Goal: Transaction & Acquisition: Purchase product/service

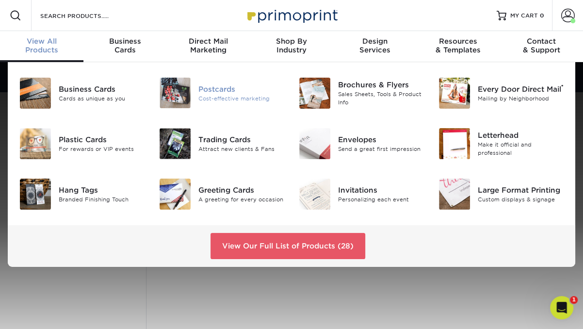
click at [214, 102] on div "Postcards Cost-effective marketing" at bounding box center [244, 93] width 93 height 31
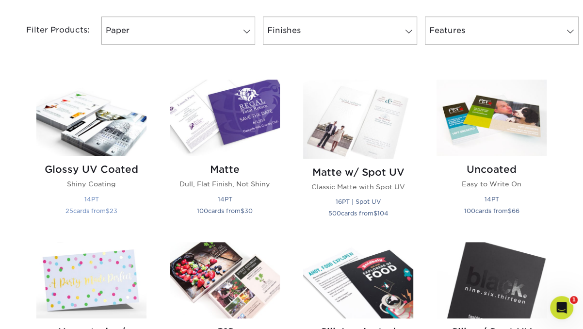
scroll to position [414, 0]
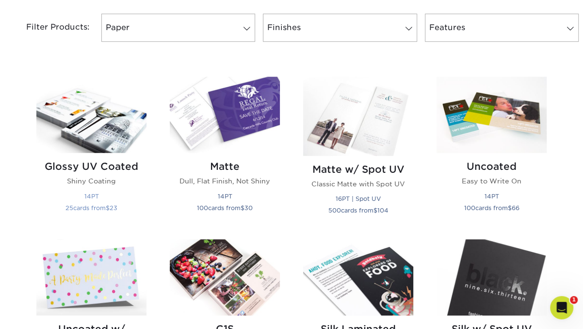
click at [130, 141] on img at bounding box center [91, 115] width 110 height 76
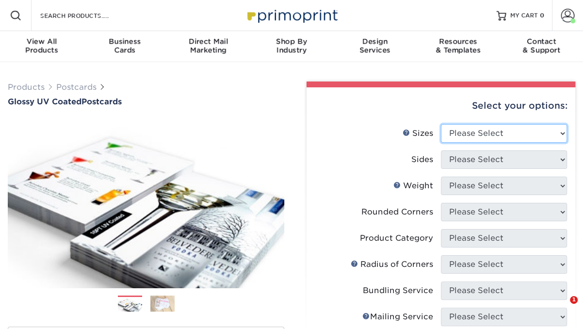
click at [456, 135] on select "Please Select 1.5" x 7" 2" x 4" 2" x 6" 2" x 7" 2" x 8" 2.12" x 5.5" 2.12" x 5.…" at bounding box center [504, 133] width 126 height 18
select select "4.00x6.00"
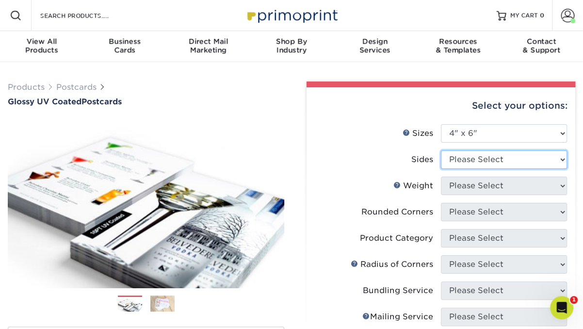
select select "13abbda7-1d64-4f25-8bb2-c179b224825d"
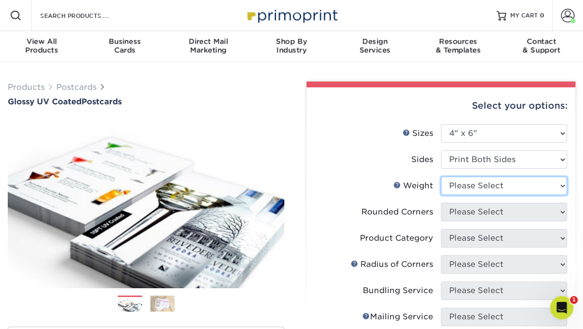
select select "14PT"
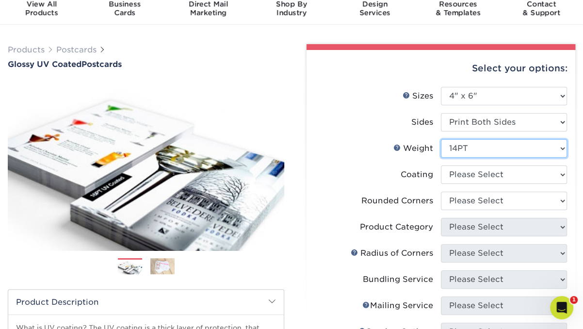
scroll to position [39, 0]
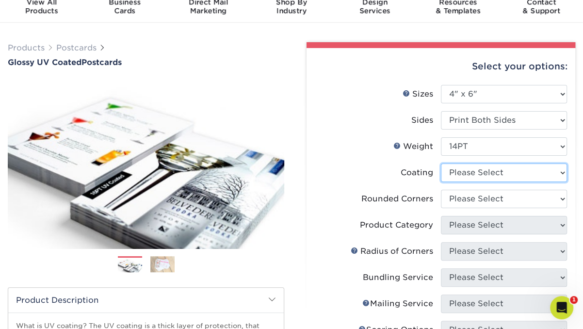
select select "1e8116af-acfc-44b1-83dc-8181aa338834"
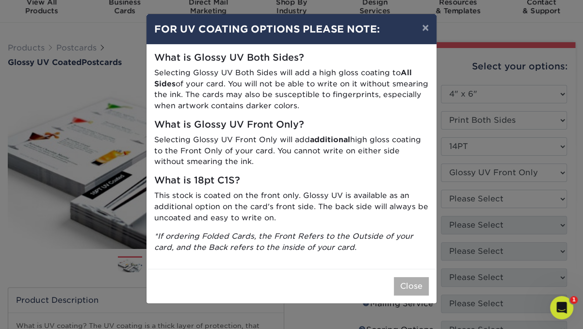
click at [410, 286] on button "Close" at bounding box center [411, 286] width 35 height 18
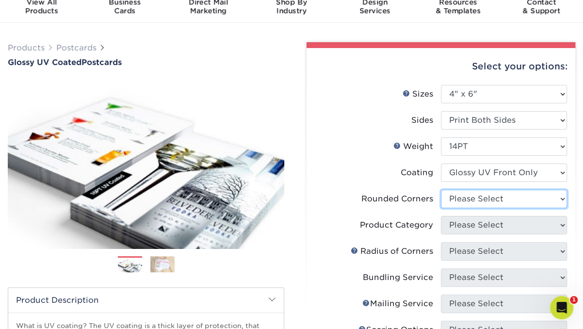
select select "0"
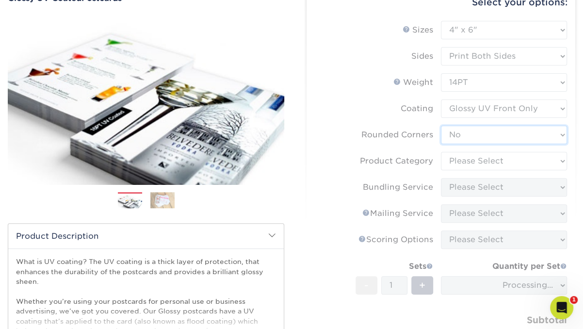
scroll to position [104, 0]
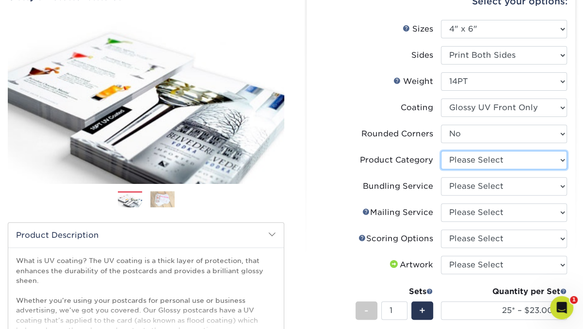
select select "9b7272e0-d6c8-4c3c-8e97-d3a1bcdab858"
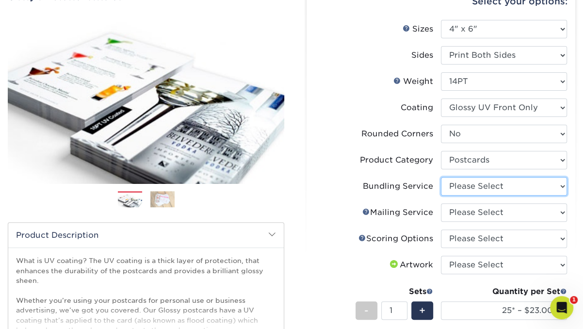
select select "58689abb-25c0-461c-a4c3-a80b627d6649"
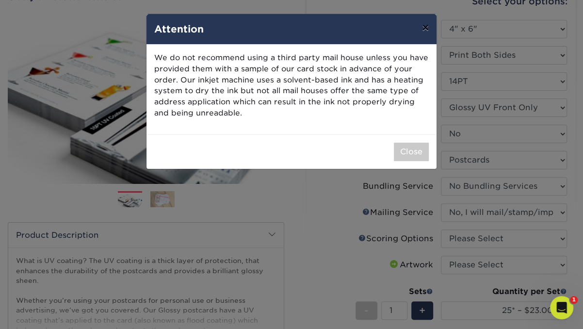
click at [423, 29] on button "×" at bounding box center [425, 27] width 22 height 27
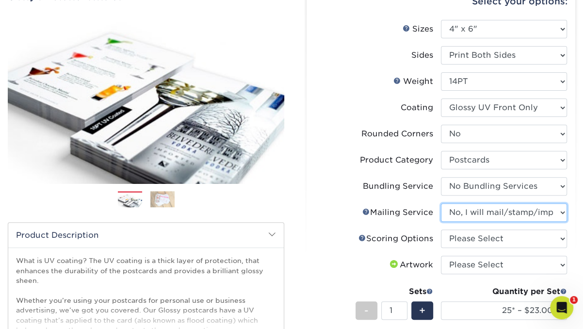
select select "3e5e9bdd-d78a-4c28-a41d-fe1407925ca6"
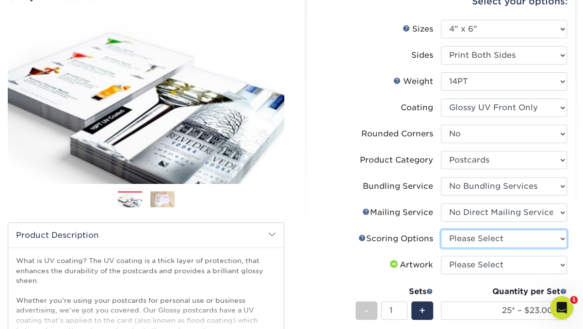
select select "16ebe401-5398-422d-8cb0-f3adbb82deb5"
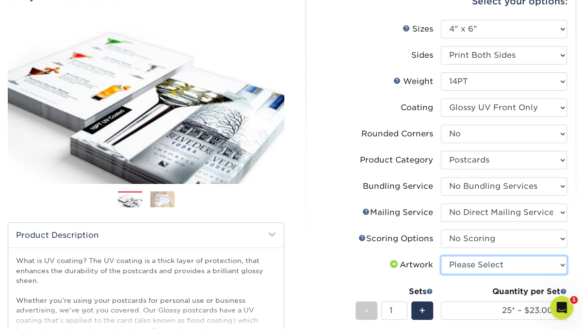
select select "upload"
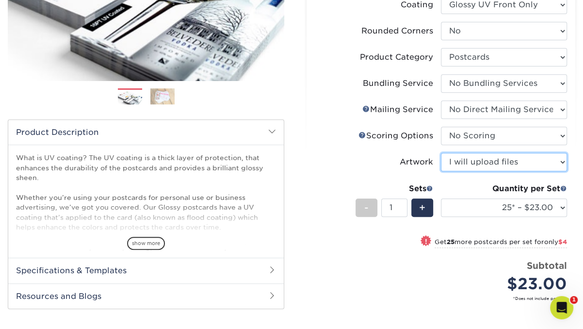
scroll to position [216, 0]
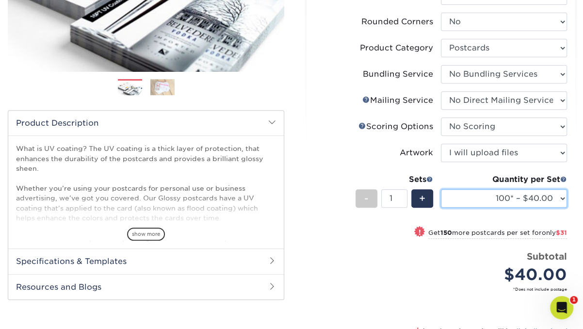
select select "50* – $27.00"
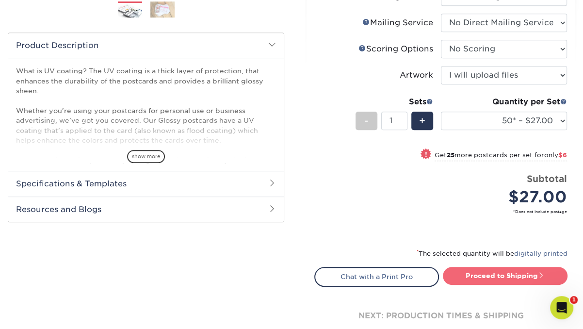
click at [478, 268] on link "Proceed to Shipping" at bounding box center [505, 275] width 125 height 17
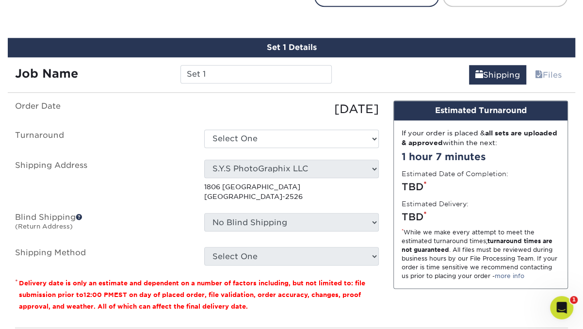
scroll to position [583, 0]
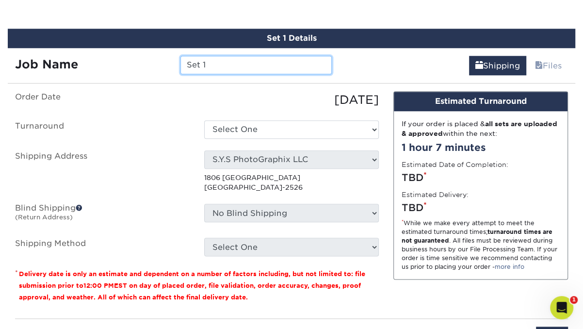
click at [221, 62] on input "Set 1" at bounding box center [255, 65] width 151 height 18
type input "sys MD mailers"
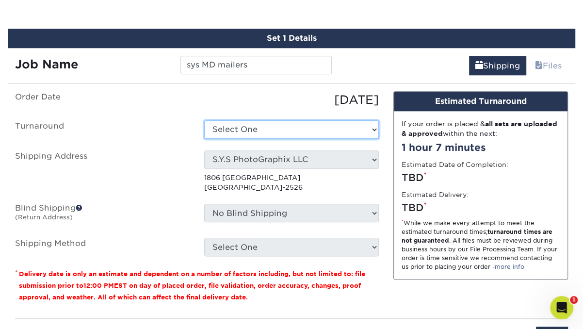
select select "40630983-4bfd-423c-8e15-1fca1731e7de"
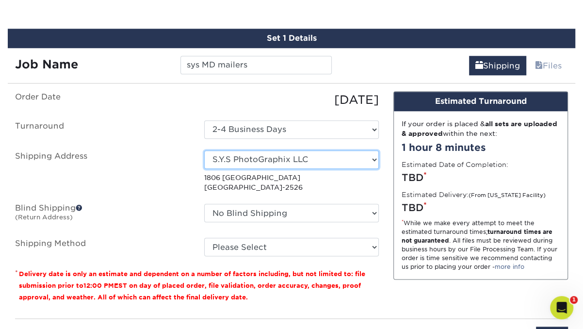
select select "newaddress"
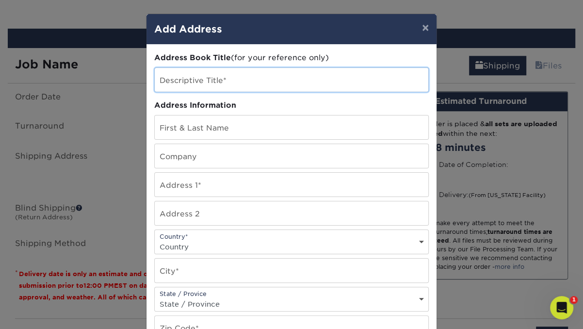
click at [230, 80] on input "text" at bounding box center [292, 80] width 274 height 24
type input "S.Y.S Photographix LLC MD"
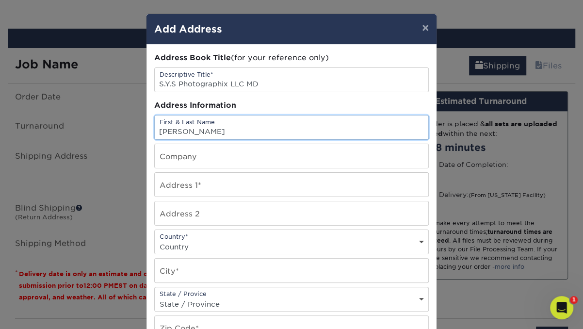
type input "Shante Stevenson"
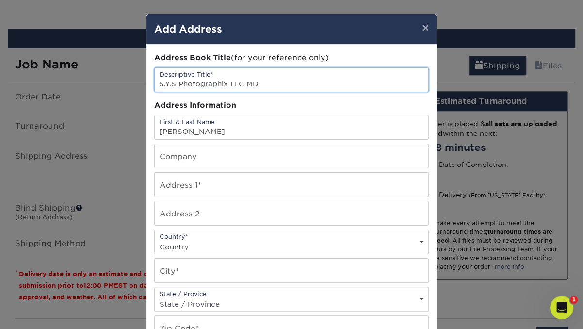
click at [265, 84] on input "S.Y.S Photographix LLC MD" at bounding box center [292, 80] width 274 height 24
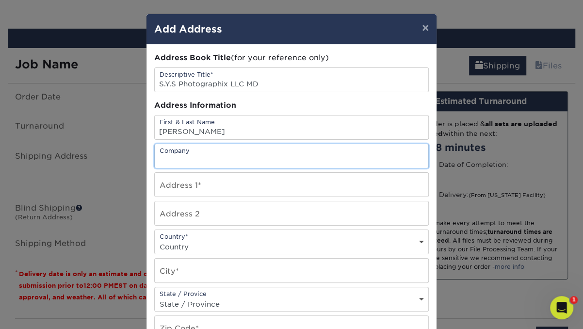
paste input "S.Y.S Photographix LLC MD"
type input "S.Y.S Photographix LLC MD"
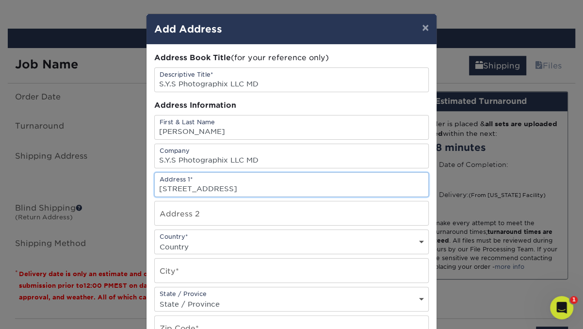
type input "6201 Seton Hills LN"
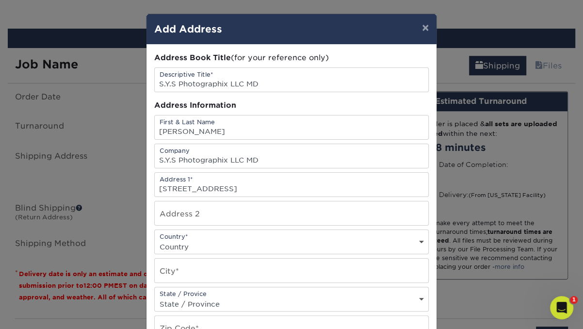
click at [274, 234] on div "Country* Country United States Canada ----------------------------- Afghanistan…" at bounding box center [291, 241] width 275 height 25
click at [254, 238] on div "Country* Country United States Canada ----------------------------- Afghanistan…" at bounding box center [291, 241] width 275 height 25
select select "US"
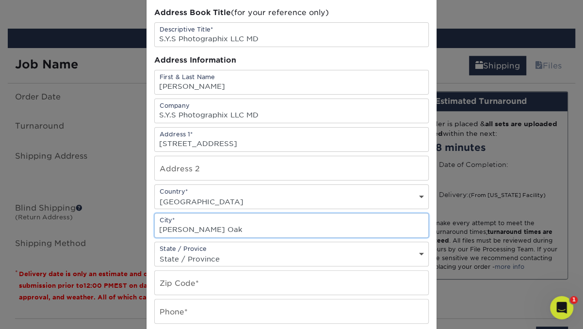
scroll to position [68, 0]
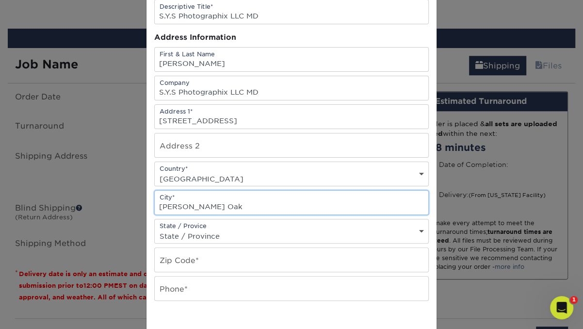
type input "Gwynn Oak"
select select "MD"
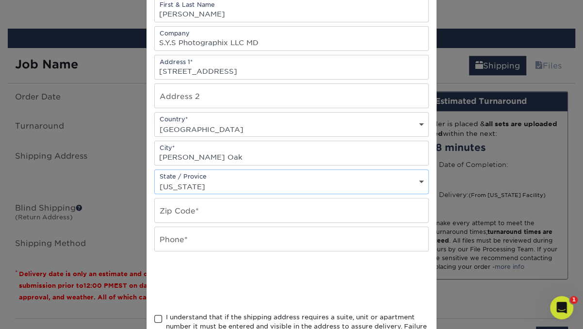
scroll to position [124, 0]
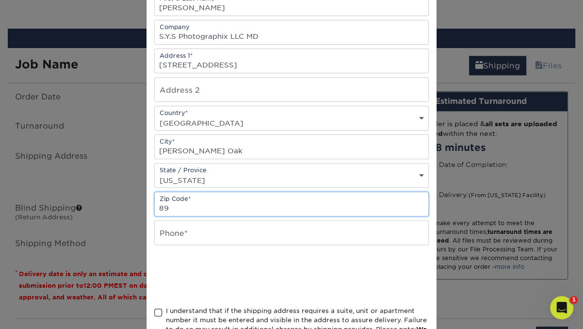
type input "8"
type input "21207"
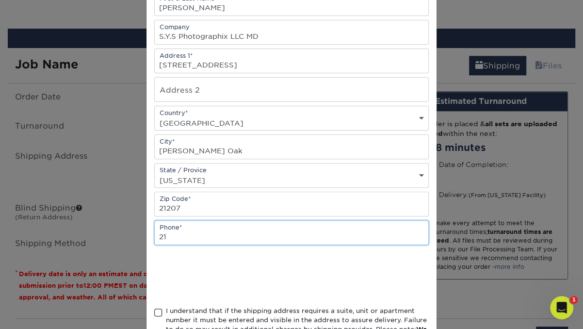
type input "2"
type input "4433542113"
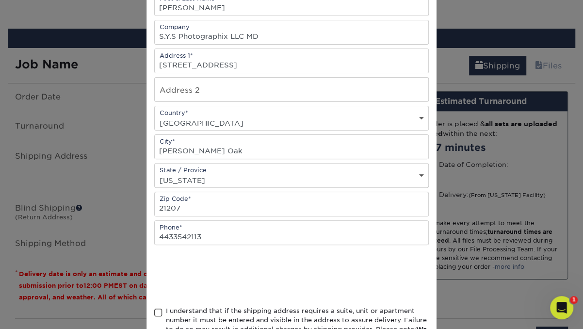
click at [337, 265] on div at bounding box center [291, 276] width 275 height 38
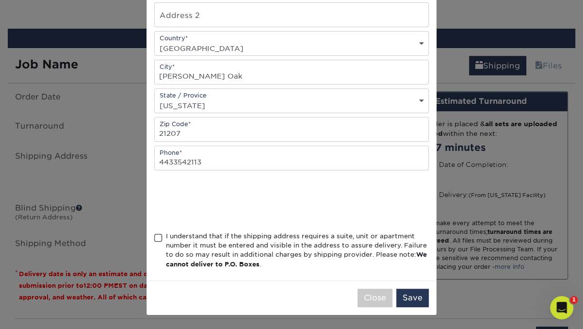
scroll to position [201, 0]
click at [158, 236] on span at bounding box center [158, 237] width 8 height 9
click at [0, 0] on input "I understand that if the shipping address requires a suite, unit or apartment n…" at bounding box center [0, 0] width 0 height 0
click at [409, 295] on button "Save" at bounding box center [412, 298] width 33 height 18
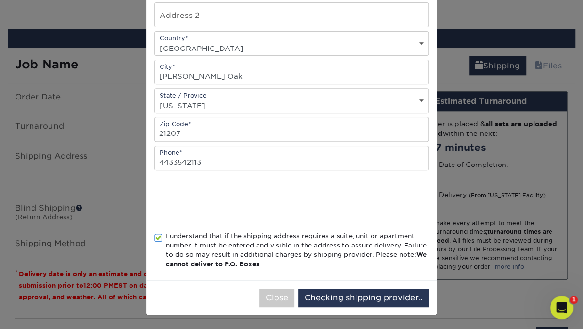
scroll to position [0, 0]
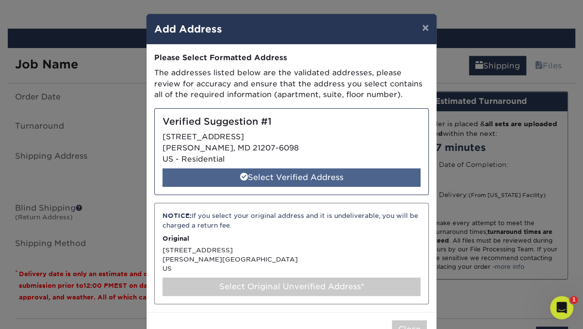
click at [343, 172] on div "Select Verified Address" at bounding box center [292, 177] width 258 height 18
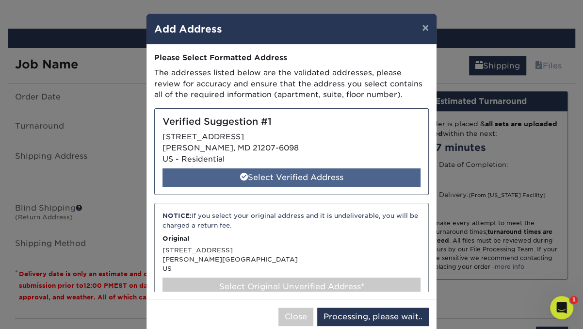
select select "285066"
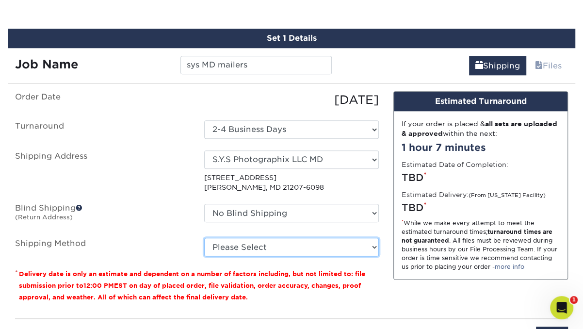
select select "03"
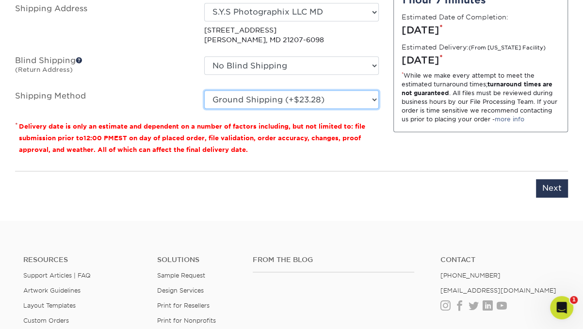
scroll to position [731, 0]
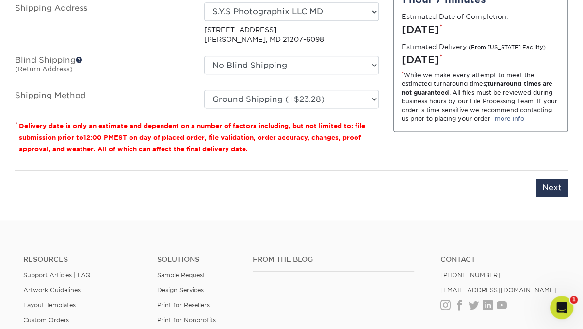
click at [569, 184] on div "You've choosen mailing services! If you have a csv address list please upload i…" at bounding box center [292, 76] width 568 height 266
click at [560, 184] on input "Next" at bounding box center [552, 188] width 32 height 18
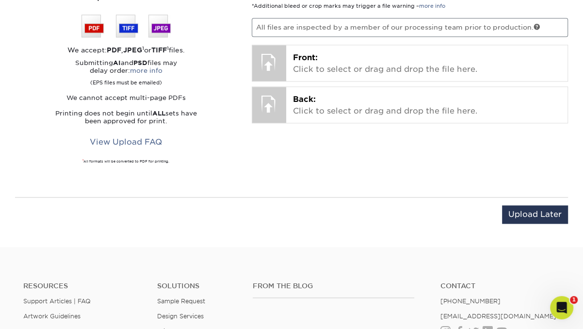
scroll to position [668, 0]
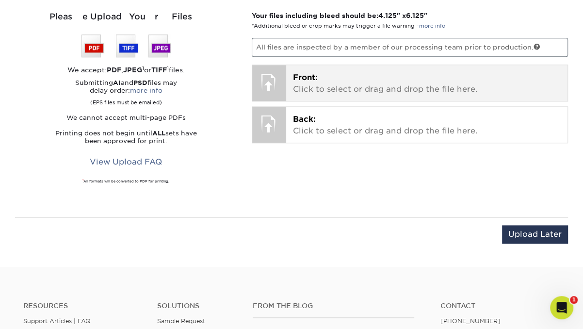
click at [303, 80] on p "Front: Click to select or drag and drop the file here." at bounding box center [427, 83] width 268 height 23
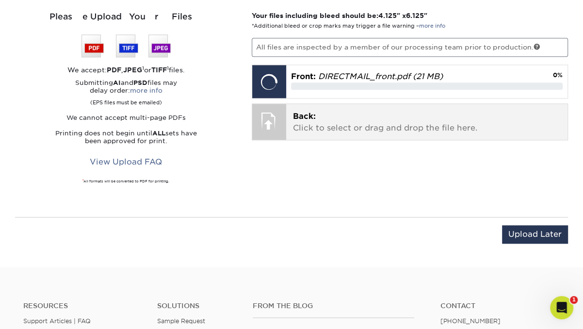
click at [275, 120] on div at bounding box center [269, 121] width 34 height 34
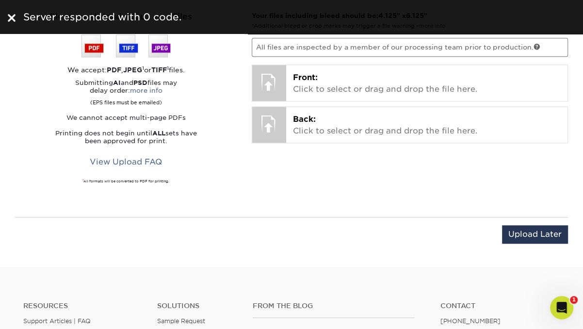
click at [11, 16] on img at bounding box center [12, 18] width 8 height 8
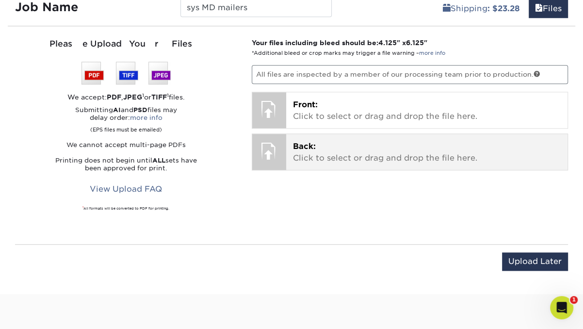
scroll to position [638, 0]
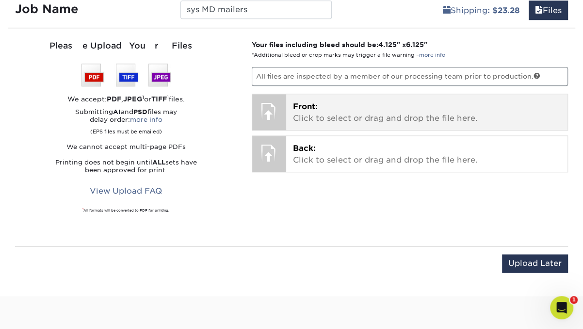
click at [276, 106] on div at bounding box center [269, 111] width 34 height 34
click at [337, 105] on p "Front: Click to select or drag and drop the file here." at bounding box center [427, 112] width 268 height 23
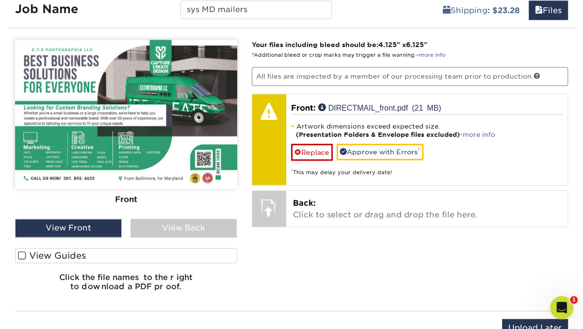
click at [59, 251] on label "View Guides" at bounding box center [126, 255] width 222 height 15
click at [0, 0] on input "View Guides" at bounding box center [0, 0] width 0 height 0
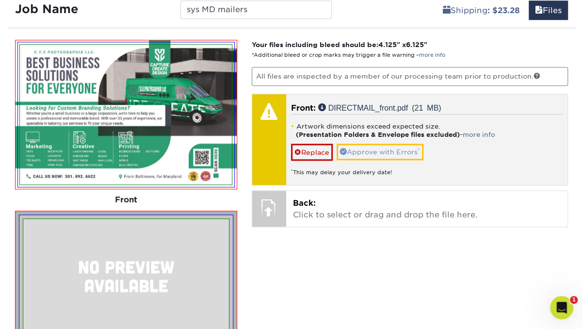
click at [376, 144] on link "Approve with Errors *" at bounding box center [380, 152] width 87 height 16
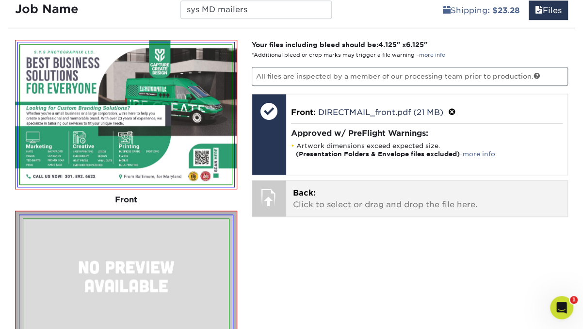
click at [271, 185] on div at bounding box center [269, 197] width 34 height 34
click at [321, 188] on p "Back: Click to select or drag and drop the file here." at bounding box center [427, 198] width 268 height 23
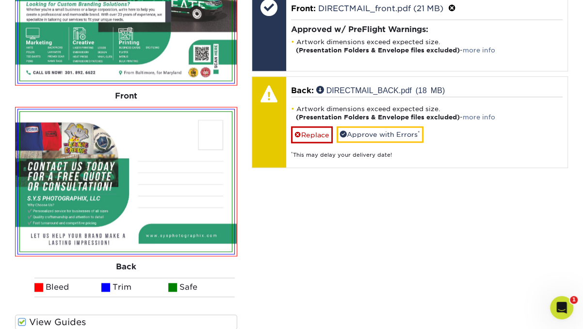
scroll to position [736, 0]
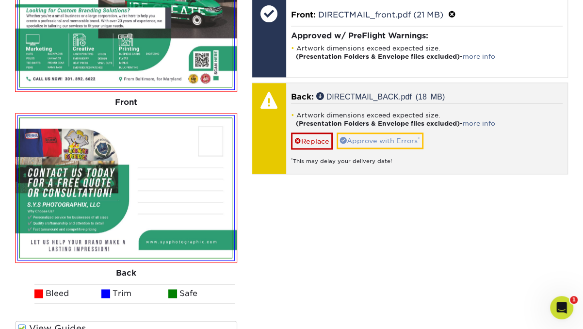
click at [362, 132] on link "Approve with Errors *" at bounding box center [380, 140] width 87 height 16
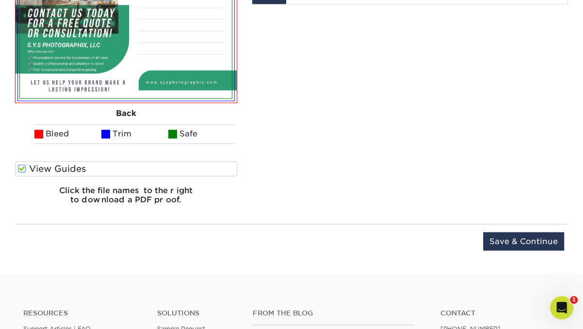
scroll to position [897, 0]
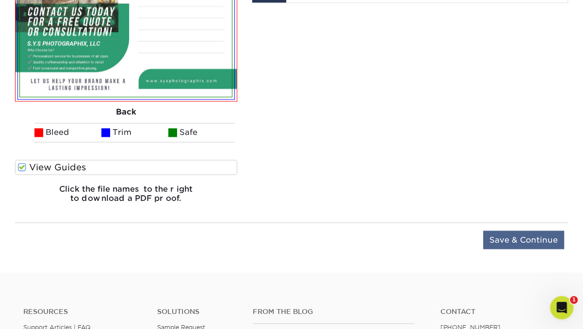
click at [519, 232] on input "Save & Continue" at bounding box center [523, 239] width 81 height 18
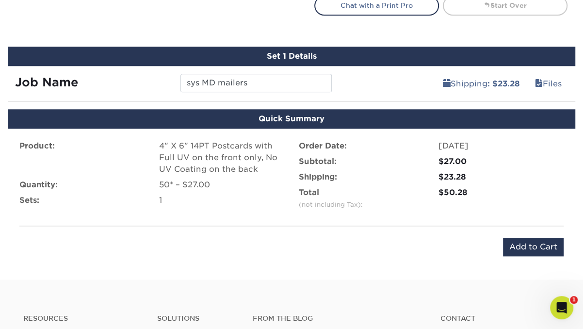
scroll to position [566, 0]
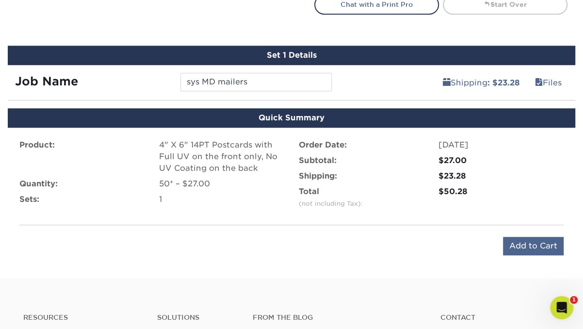
click at [530, 237] on input "Add to Cart" at bounding box center [533, 246] width 61 height 18
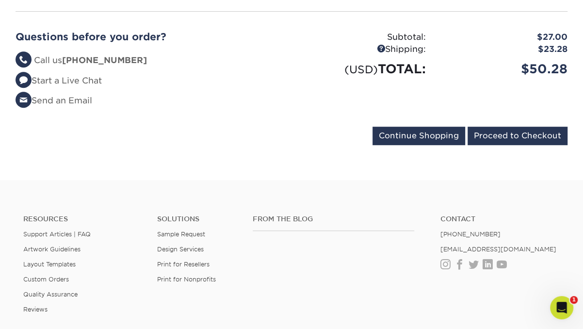
scroll to position [291, 0]
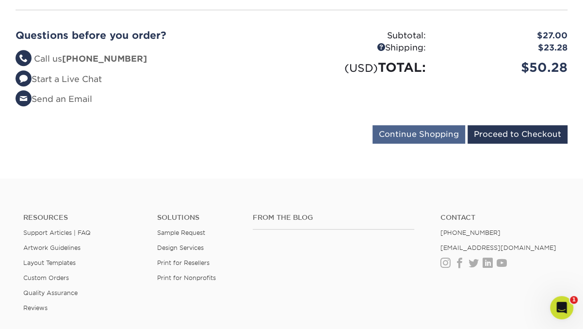
click at [446, 125] on input "Continue Shopping" at bounding box center [419, 134] width 93 height 18
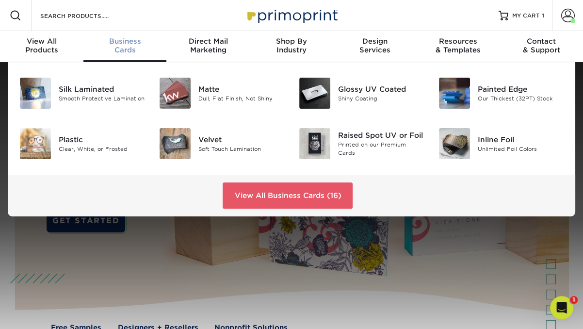
click at [127, 49] on div "Business Cards" at bounding box center [124, 45] width 83 height 17
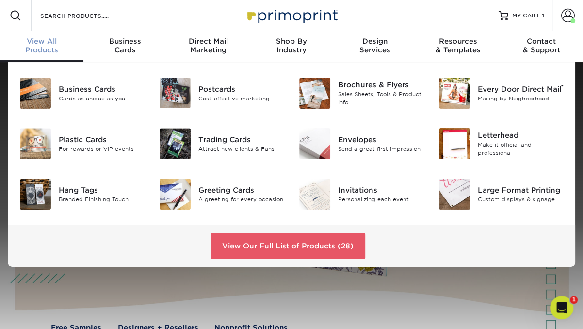
click at [53, 50] on div "View All Products" at bounding box center [41, 45] width 83 height 17
click at [221, 102] on div "Cost-effective marketing" at bounding box center [241, 98] width 86 height 8
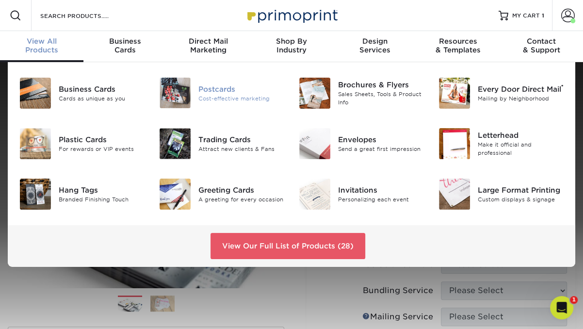
click at [215, 91] on div "Postcards" at bounding box center [241, 88] width 86 height 11
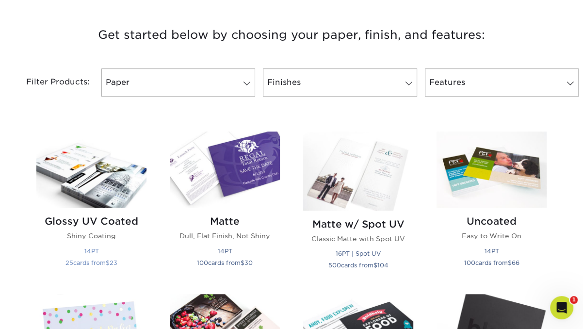
scroll to position [368, 0]
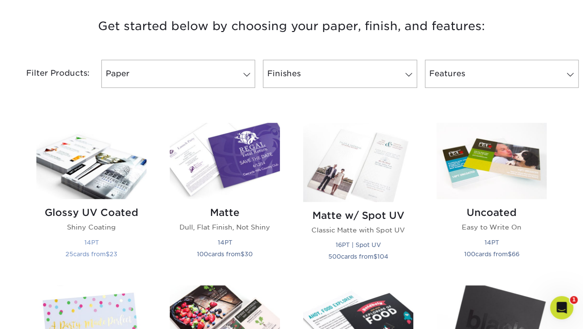
click at [105, 185] on img at bounding box center [91, 161] width 110 height 76
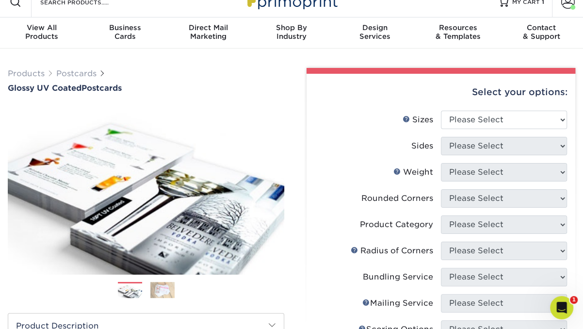
scroll to position [15, 0]
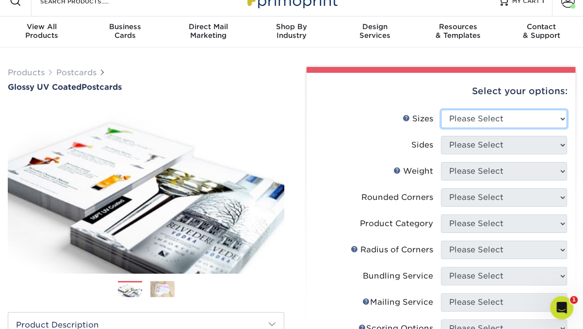
select select "4.00x6.00"
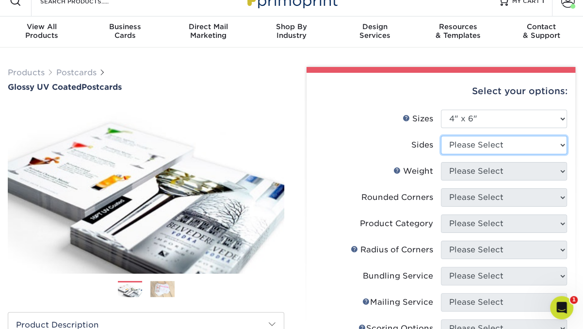
select select "32d3c223-f82c-492b-b915-ba065a00862f"
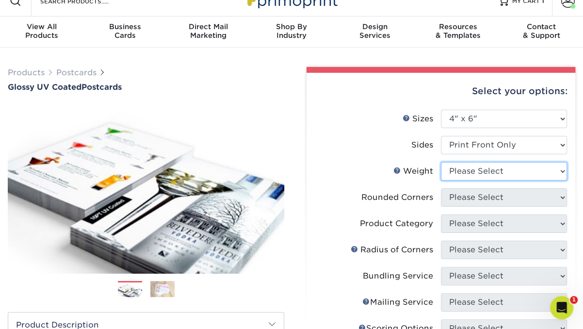
select select "14PT"
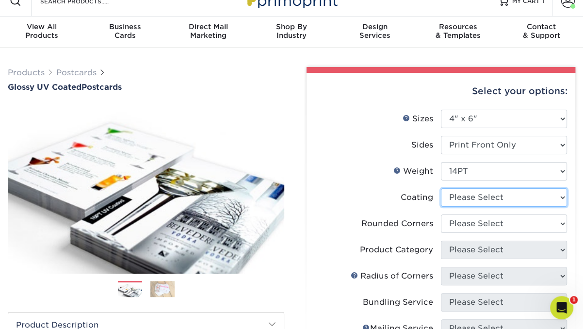
select select "1e8116af-acfc-44b1-83dc-8181aa338834"
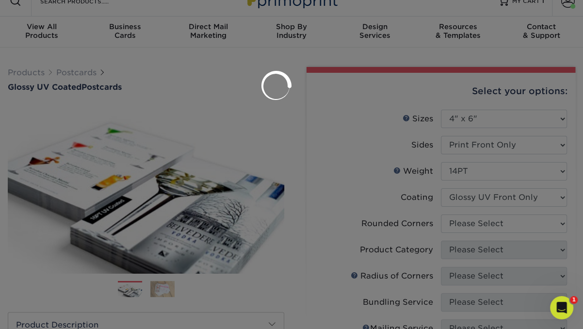
scroll to position [16, 0]
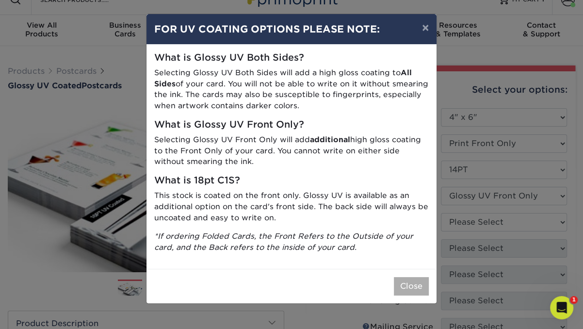
click at [417, 279] on button "Close" at bounding box center [411, 286] width 35 height 18
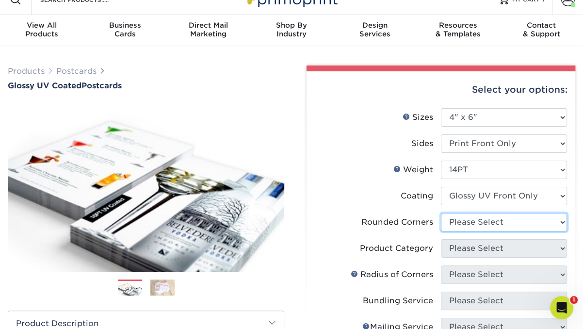
select select "0"
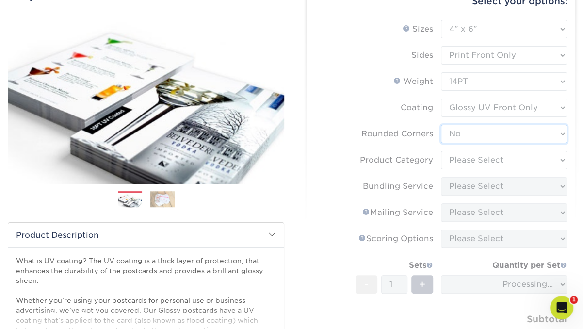
scroll to position [104, 0]
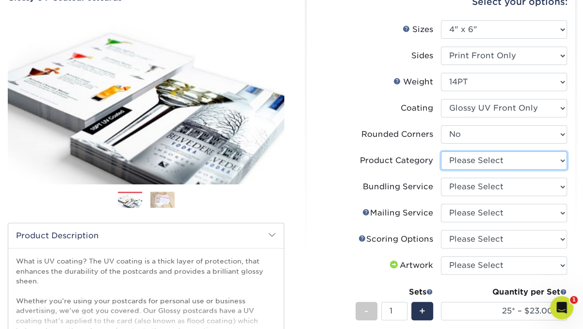
select select "9b7272e0-d6c8-4c3c-8e97-d3a1bcdab858"
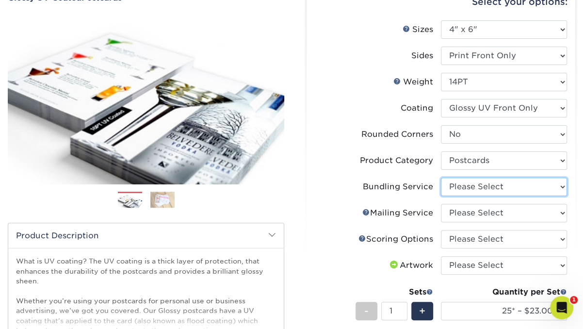
select select "58689abb-25c0-461c-a4c3-a80b627d6649"
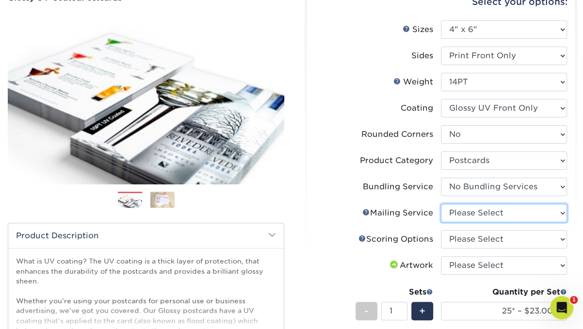
select select "3e5e9bdd-d78a-4c28-a41d-fe1407925ca6"
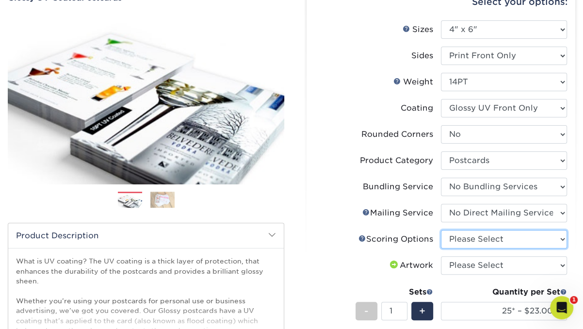
select select "16ebe401-5398-422d-8cb0-f3adbb82deb5"
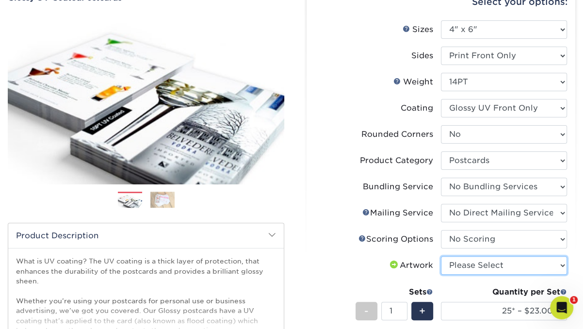
select select "upload"
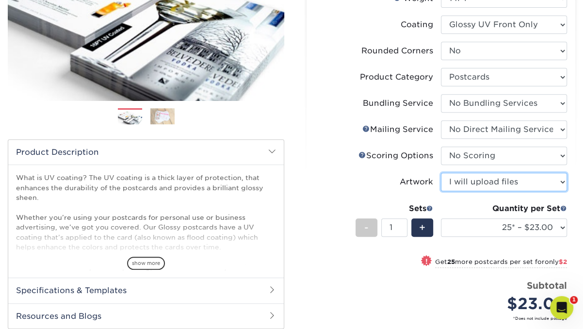
scroll to position [207, 0]
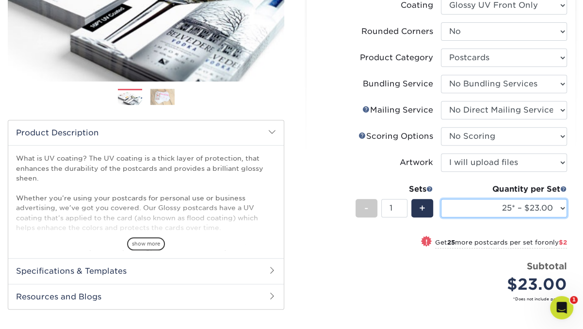
select select "100* – $40.00"
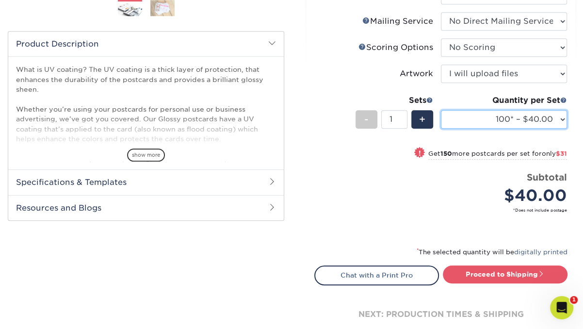
scroll to position [297, 0]
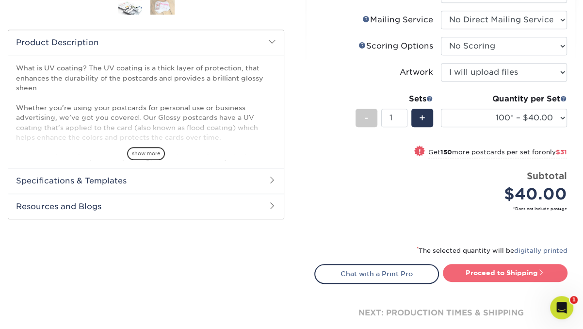
click at [490, 274] on link "Proceed to Shipping" at bounding box center [505, 272] width 125 height 17
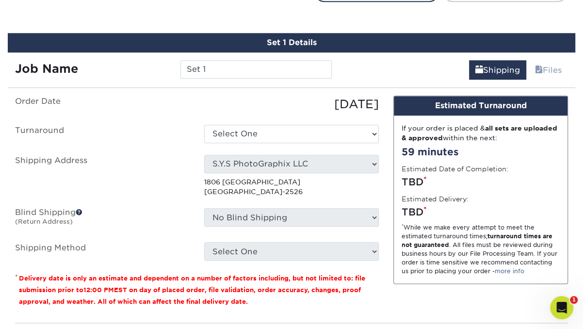
scroll to position [583, 0]
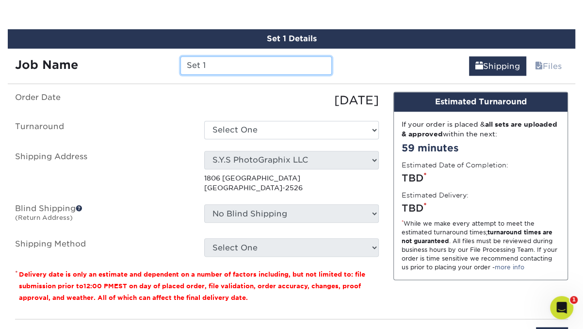
click at [259, 64] on input "Set 1" at bounding box center [255, 65] width 151 height 18
type input "housing mailers"
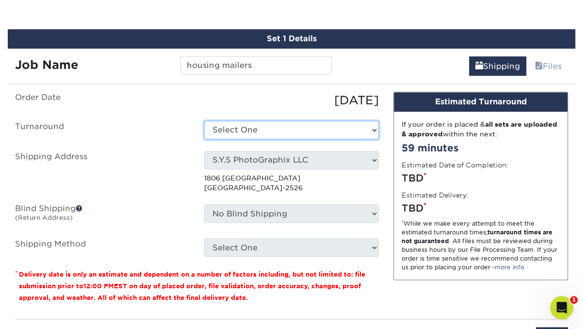
select select "f677e1a4-c483-4f1d-b7ad-af30cffe991d"
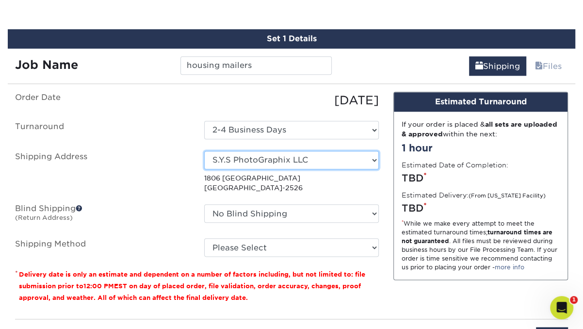
select select "285066"
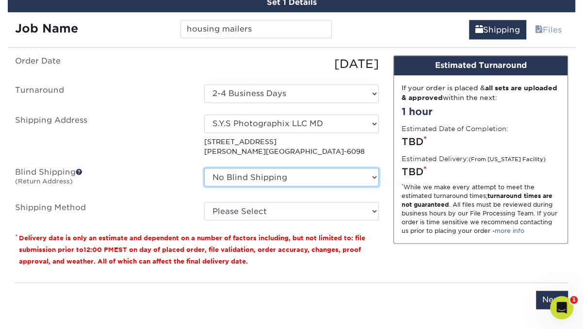
scroll to position [638, 0]
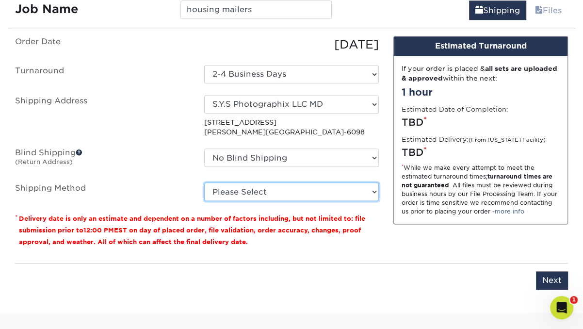
select select "03"
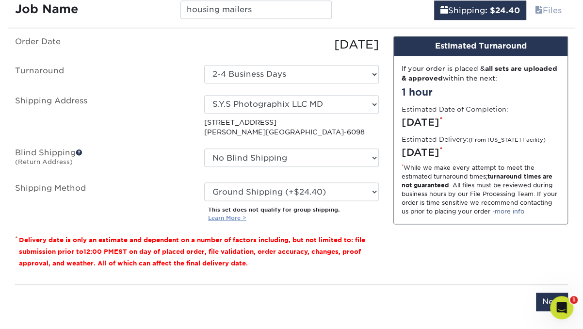
click at [228, 214] on link "Learn More >" at bounding box center [227, 217] width 38 height 7
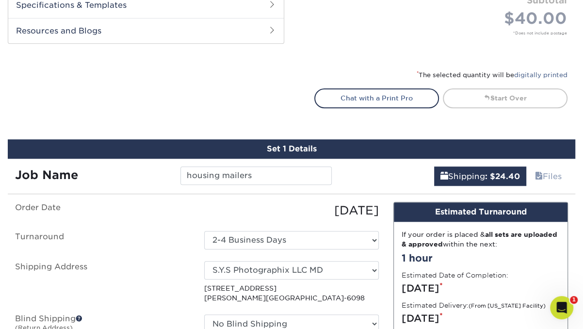
scroll to position [431, 0]
